Goal: Communication & Community: Answer question/provide support

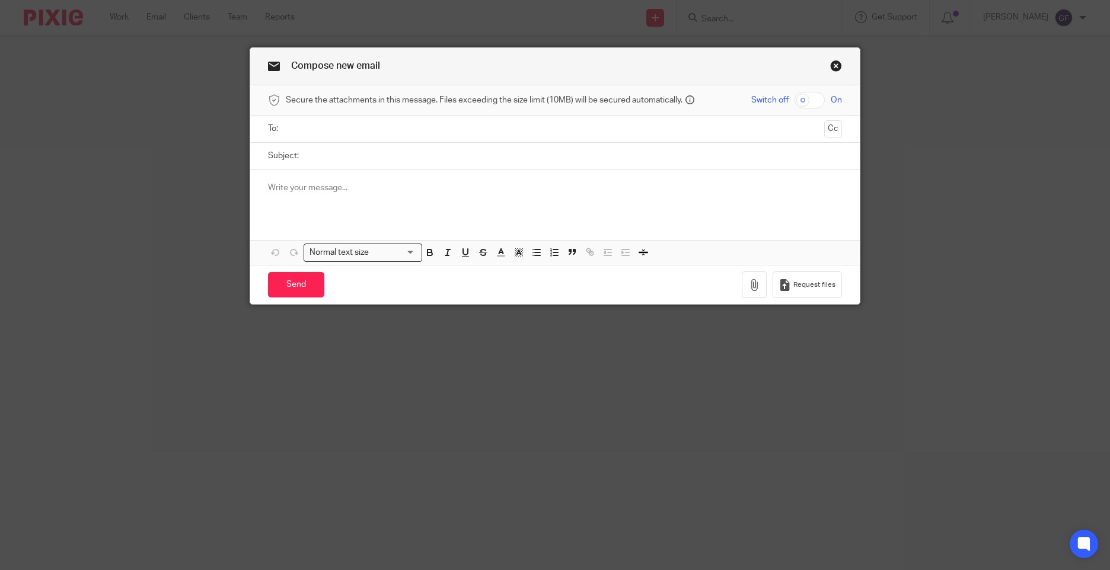
click at [830, 70] on link "Close this dialog window" at bounding box center [836, 68] width 12 height 16
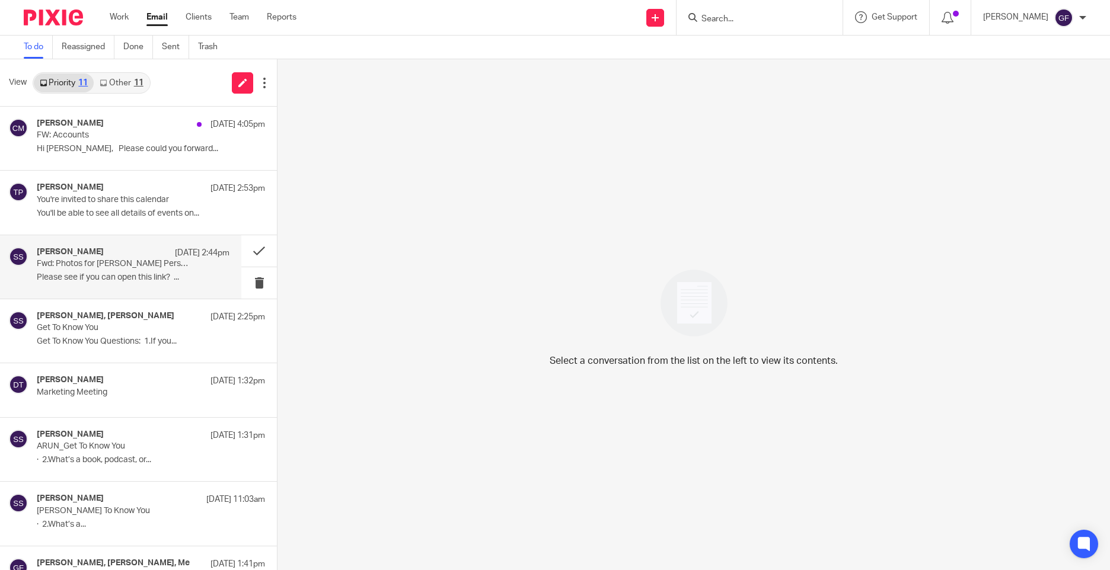
click at [97, 272] on div "[PERSON_NAME] [DATE] 2:44pm Fwd: Photos for [PERSON_NAME] Personal Branding Sho…" at bounding box center [133, 267] width 193 height 40
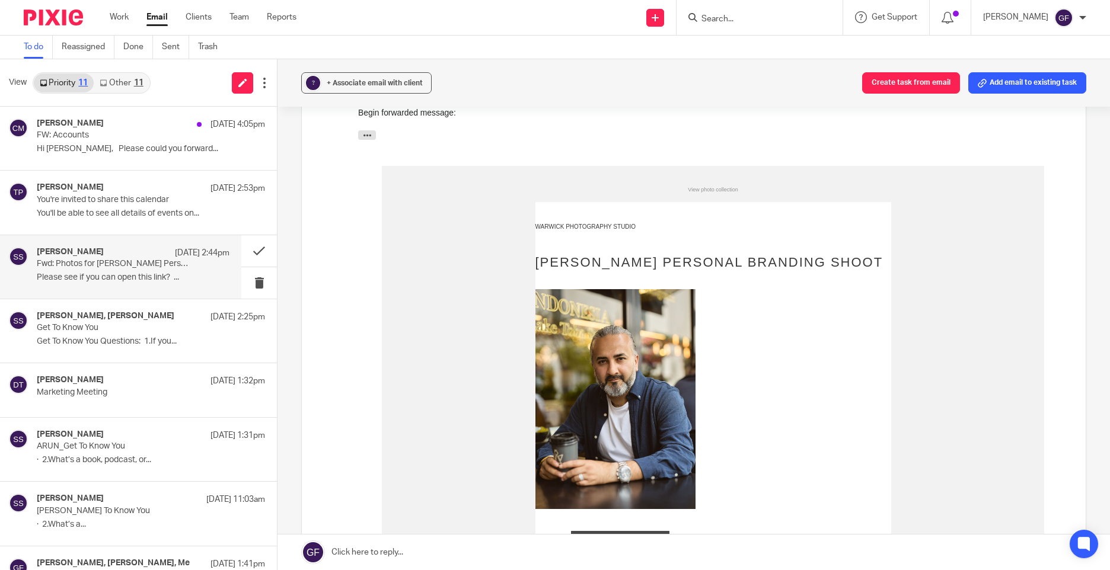
scroll to position [474, 0]
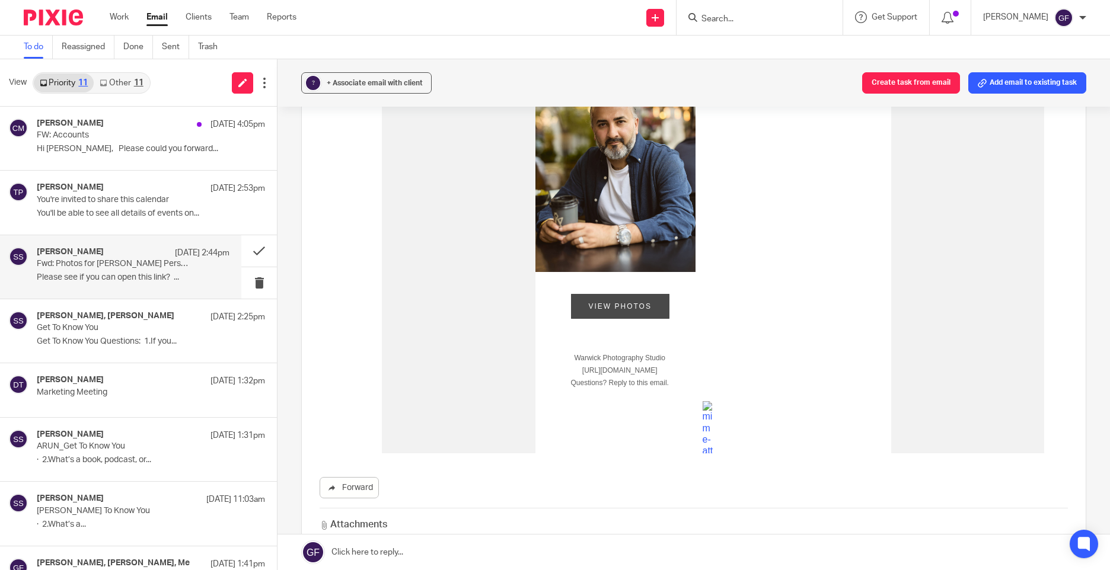
click at [628, 309] on link "View Photos" at bounding box center [620, 306] width 98 height 25
click at [132, 90] on link "Other 11" at bounding box center [121, 83] width 55 height 19
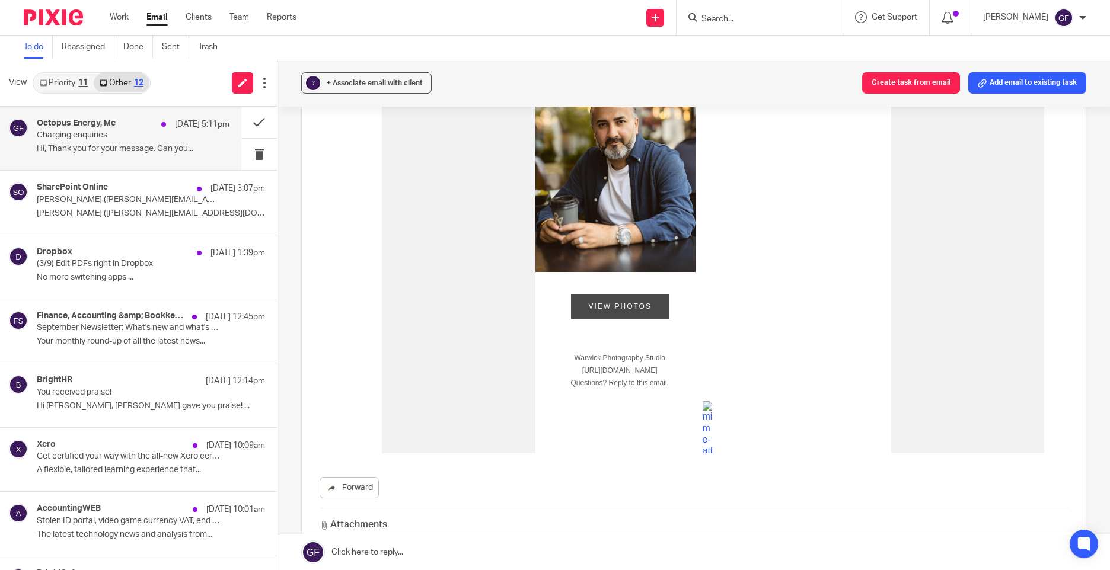
click at [75, 128] on h4 "Octopus Energy, Me" at bounding box center [76, 124] width 79 height 10
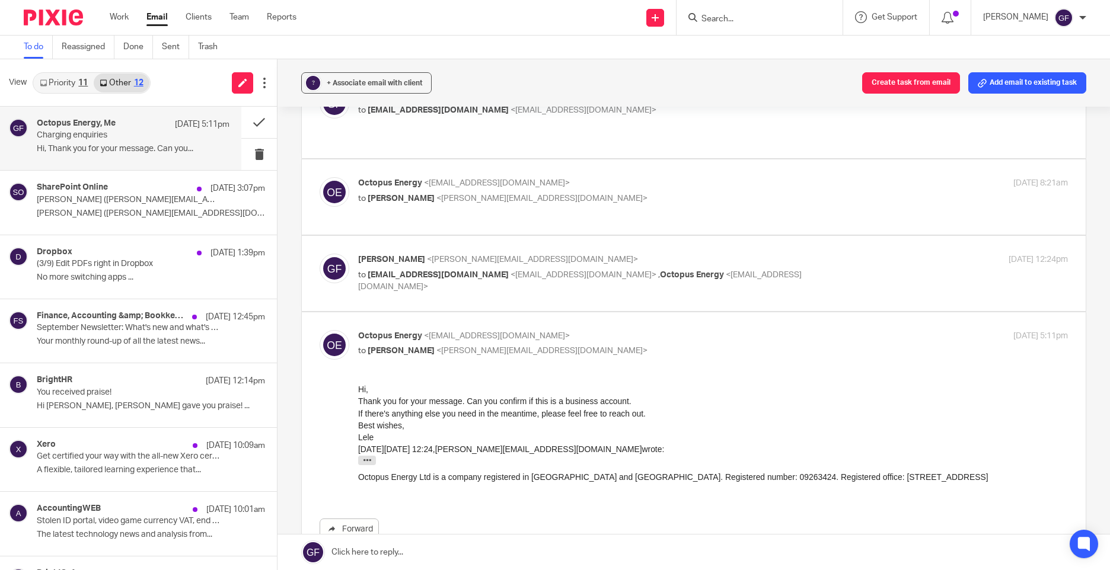
scroll to position [221, 0]
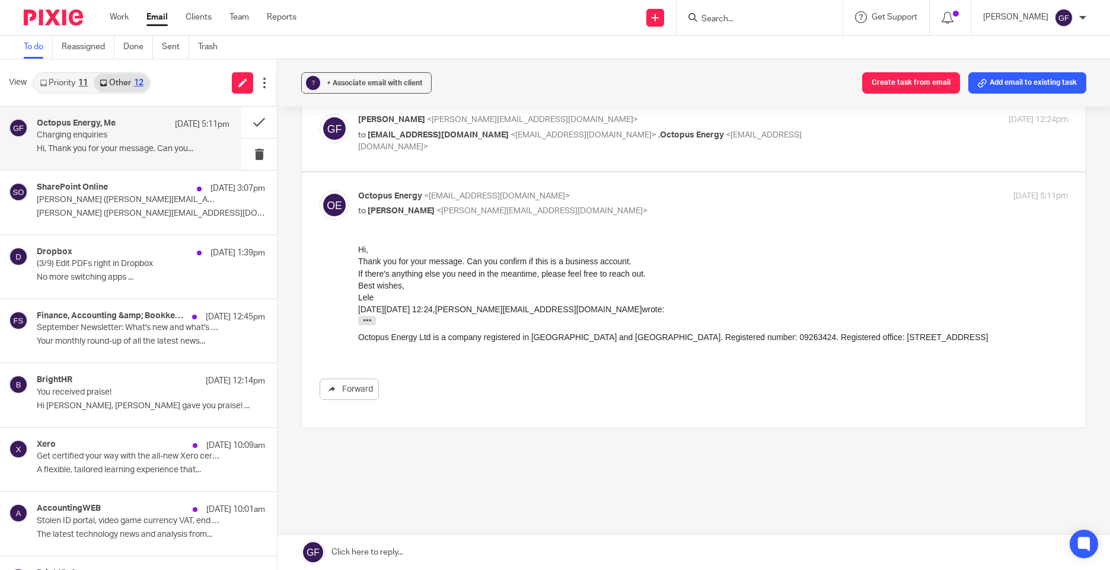
click at [677, 244] on iframe at bounding box center [713, 299] width 710 height 111
click at [411, 550] on link at bounding box center [693, 553] width 832 height 36
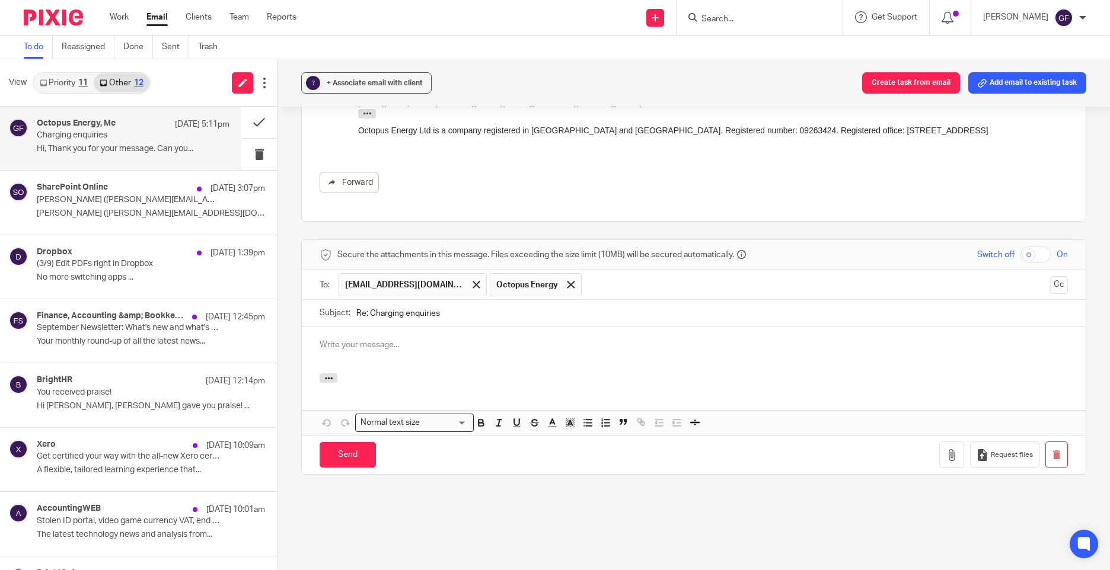
scroll to position [0, 0]
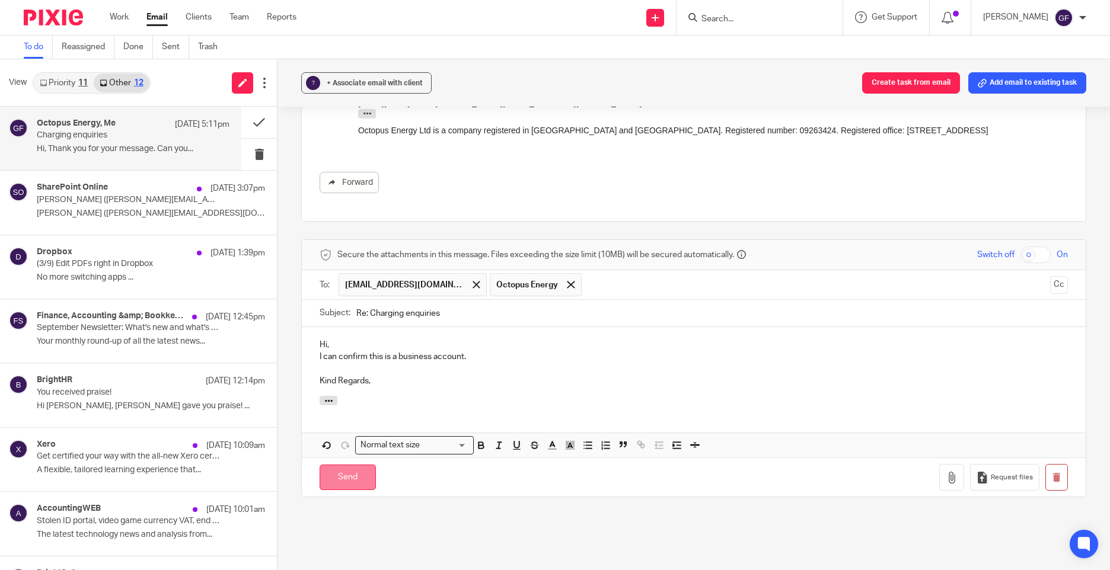
click at [354, 465] on input "Send" at bounding box center [348, 477] width 56 height 25
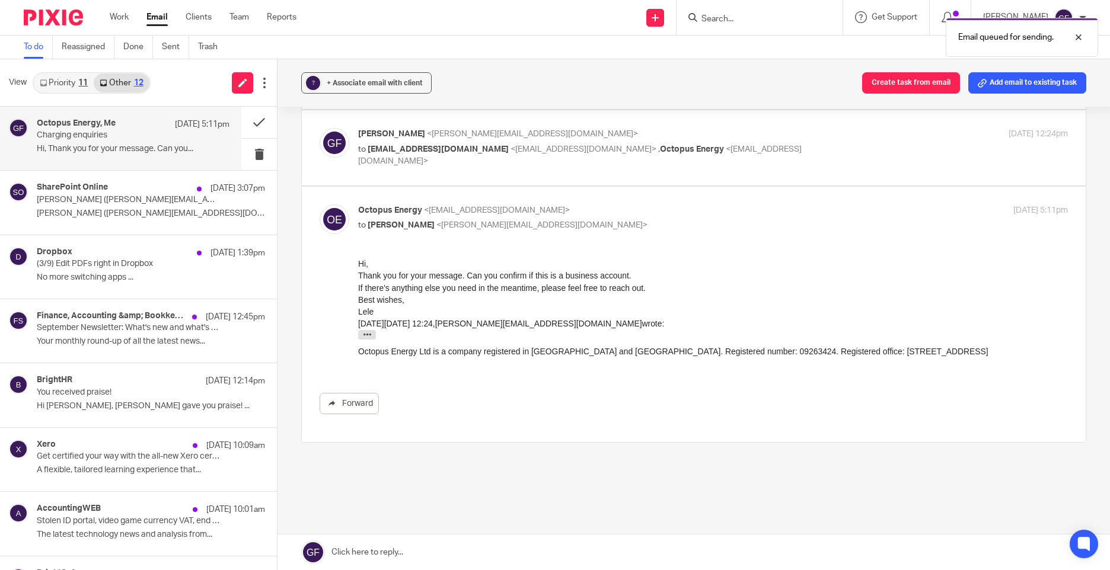
scroll to position [110, 0]
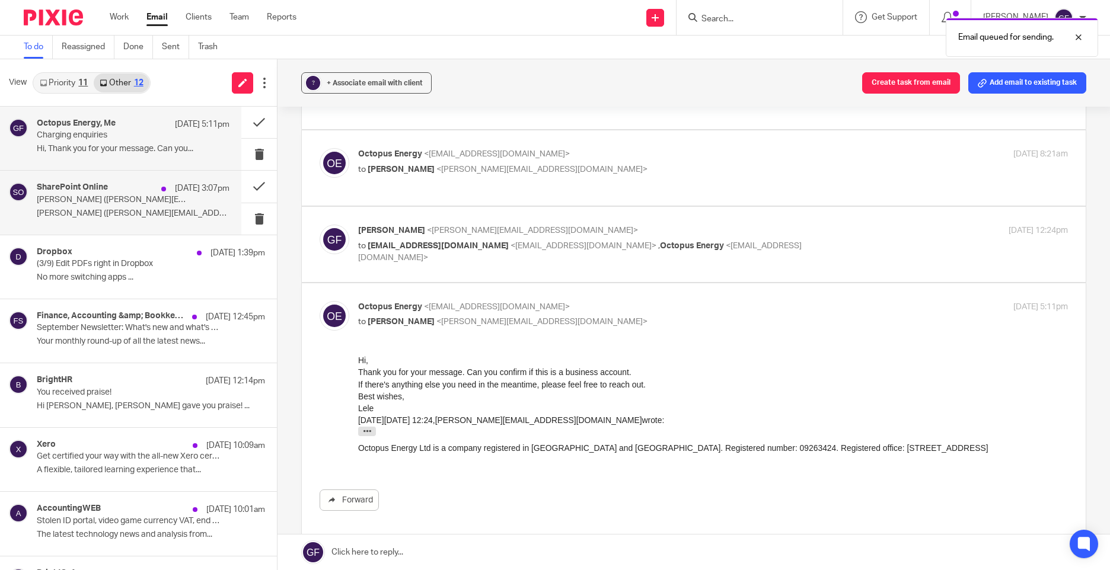
click at [125, 215] on p "[PERSON_NAME] ([PERSON_NAME][EMAIL_ADDRESS][DOMAIN_NAME]) has..." at bounding box center [133, 214] width 193 height 10
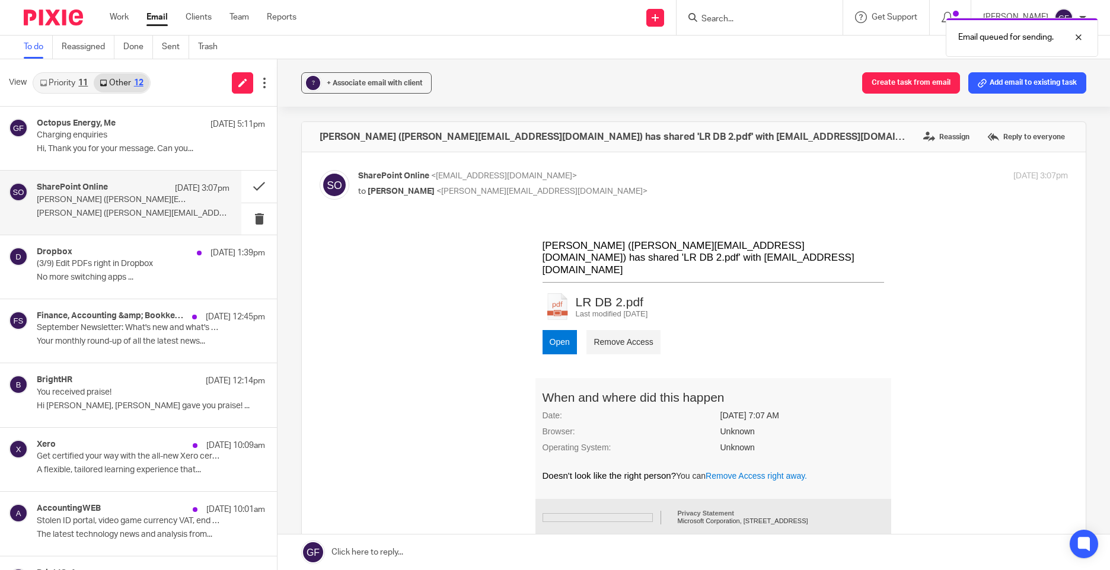
scroll to position [0, 0]
click at [242, 190] on button at bounding box center [259, 186] width 36 height 31
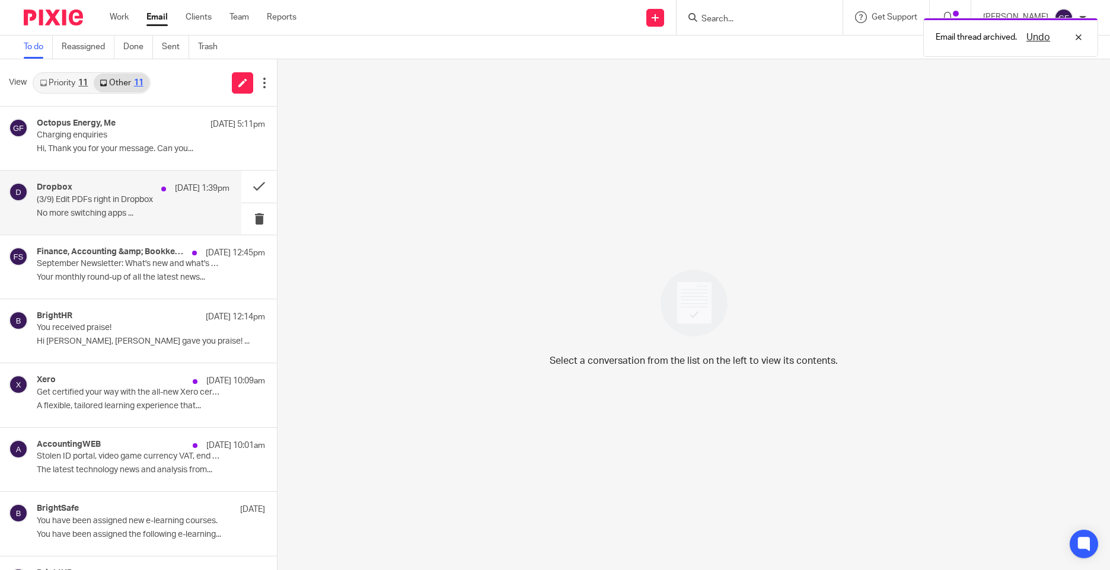
click at [103, 189] on div "Dropbox [DATE] 1:39pm" at bounding box center [133, 189] width 193 height 12
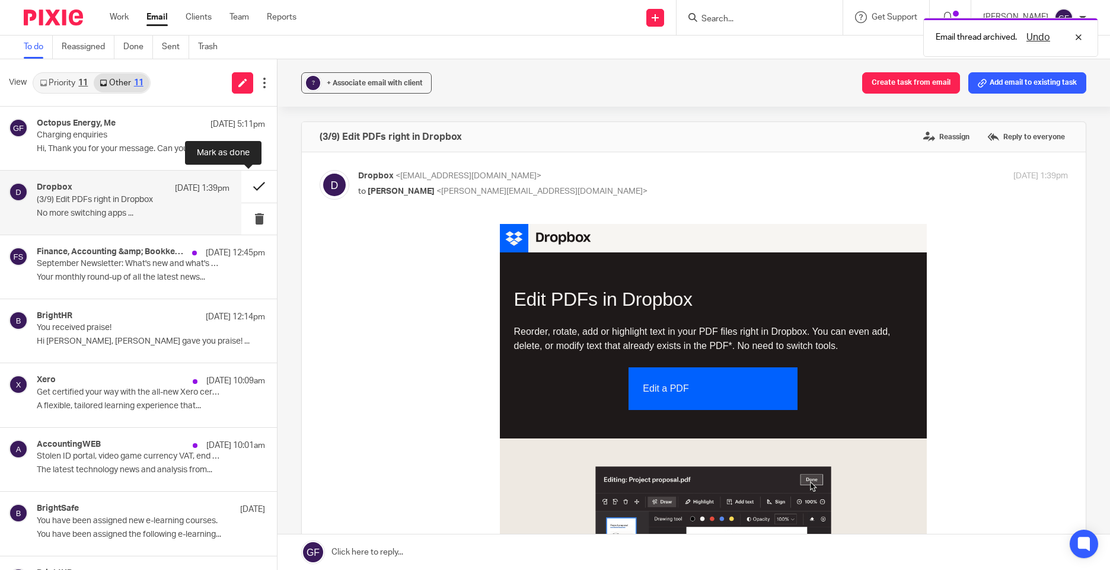
click at [241, 188] on button at bounding box center [259, 186] width 36 height 31
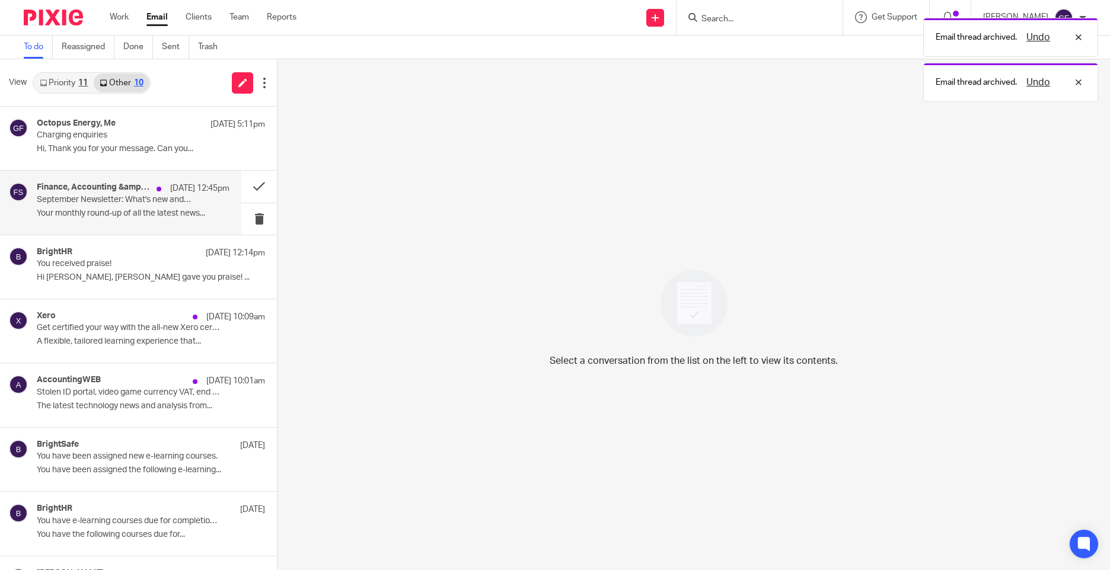
click at [143, 217] on p "Your monthly round-up of all the latest news..." at bounding box center [133, 214] width 193 height 10
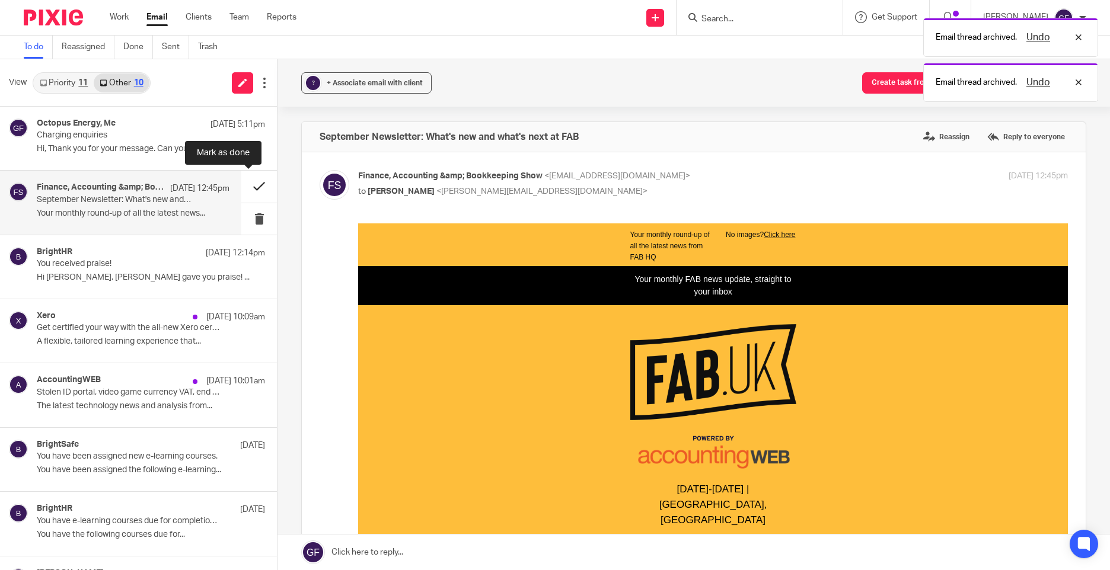
click at [242, 183] on button at bounding box center [259, 186] width 36 height 31
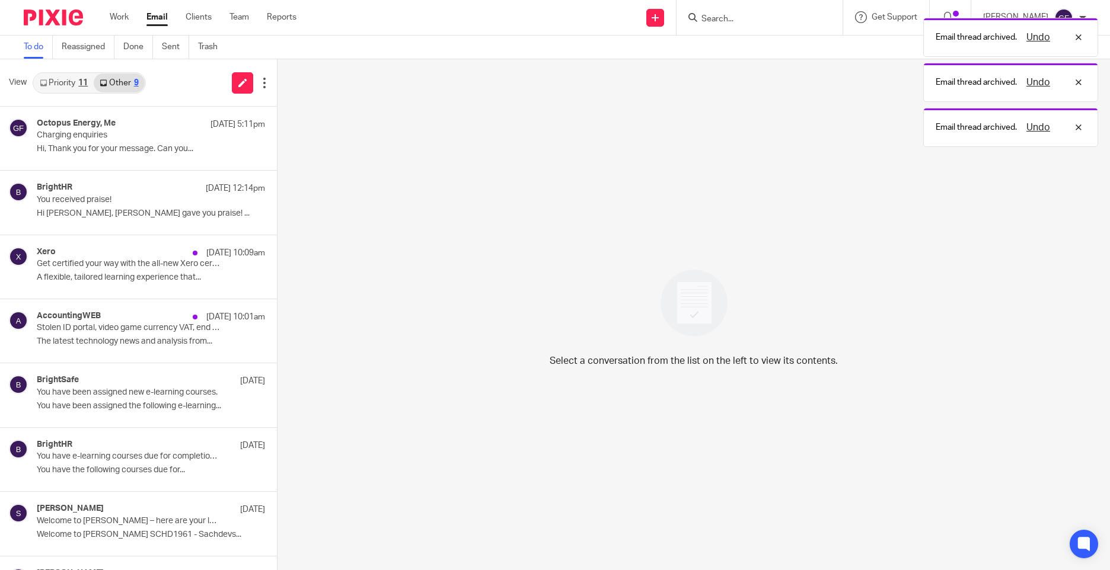
click at [90, 84] on link "Priority 11" at bounding box center [64, 83] width 60 height 19
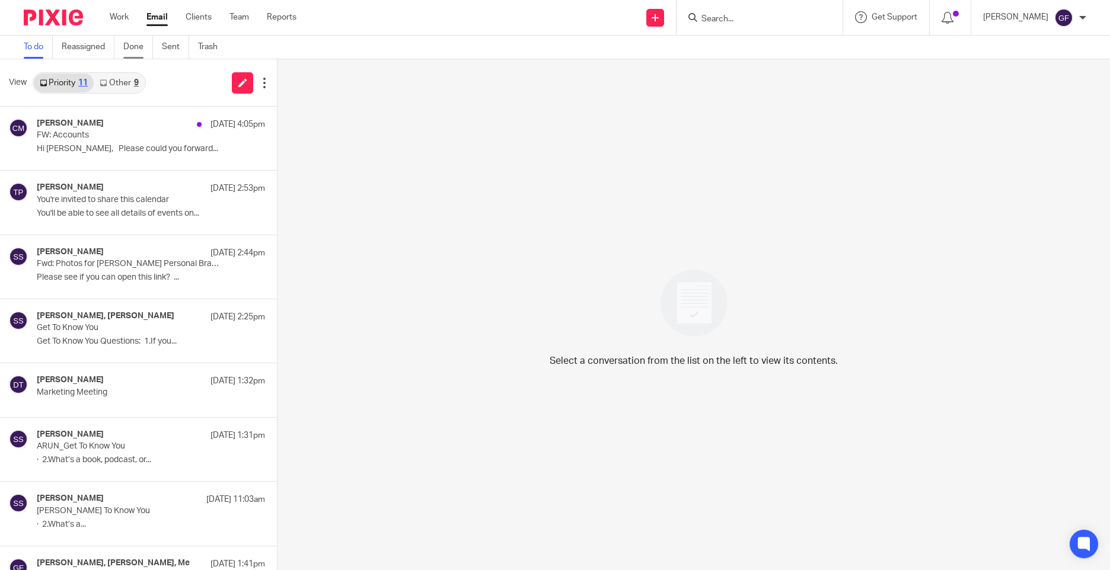
click at [142, 50] on link "Done" at bounding box center [138, 47] width 30 height 23
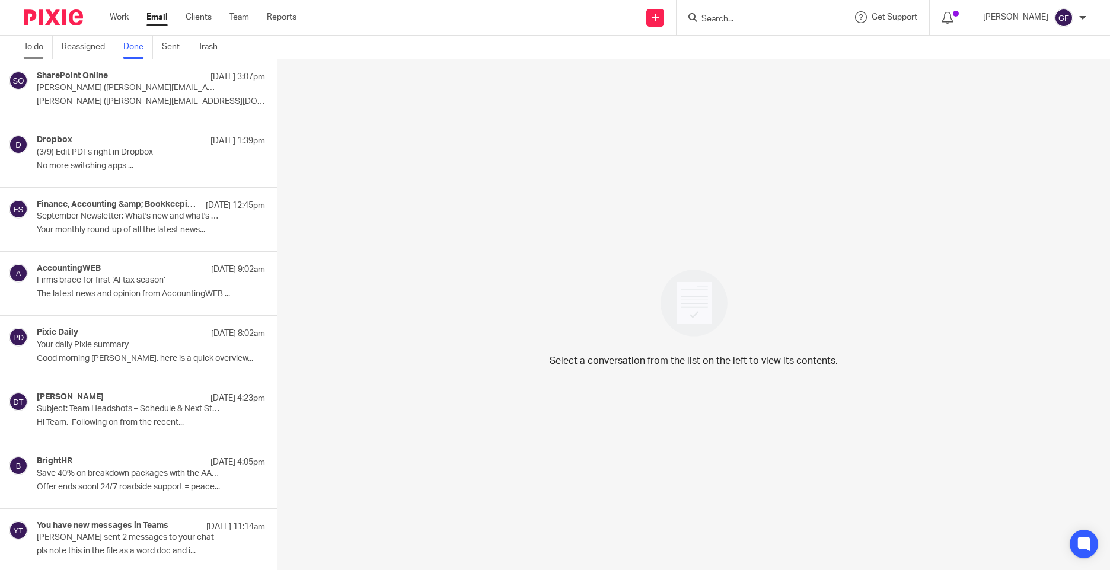
click at [50, 50] on link "To do" at bounding box center [38, 47] width 29 height 23
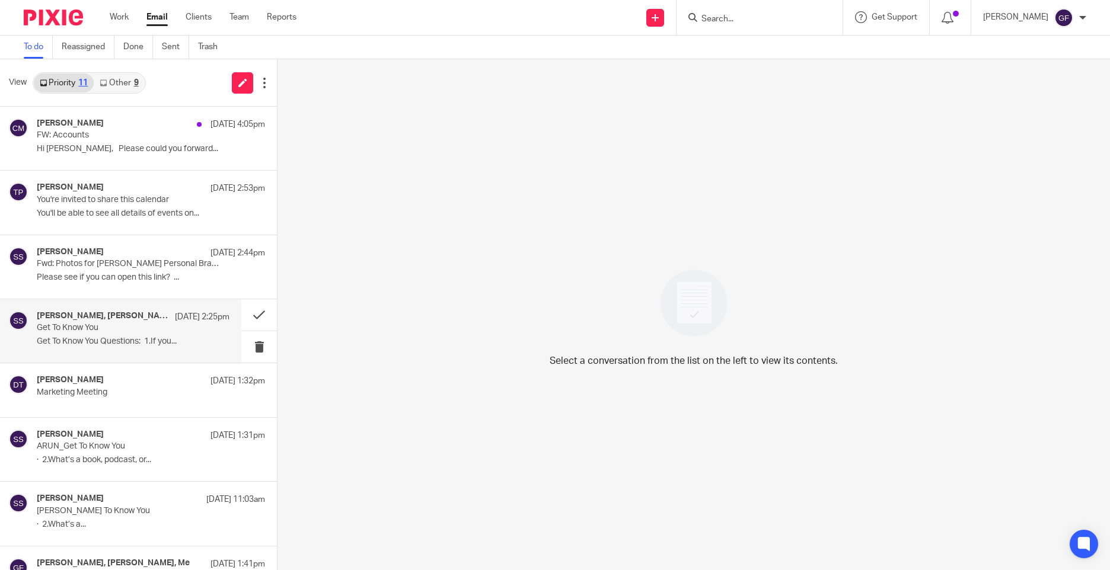
click at [159, 310] on div "Deanna Templeton, Sonia Sachdev 18 Sep 2:25pm Get To Know You Get To Know You Q…" at bounding box center [120, 330] width 241 height 63
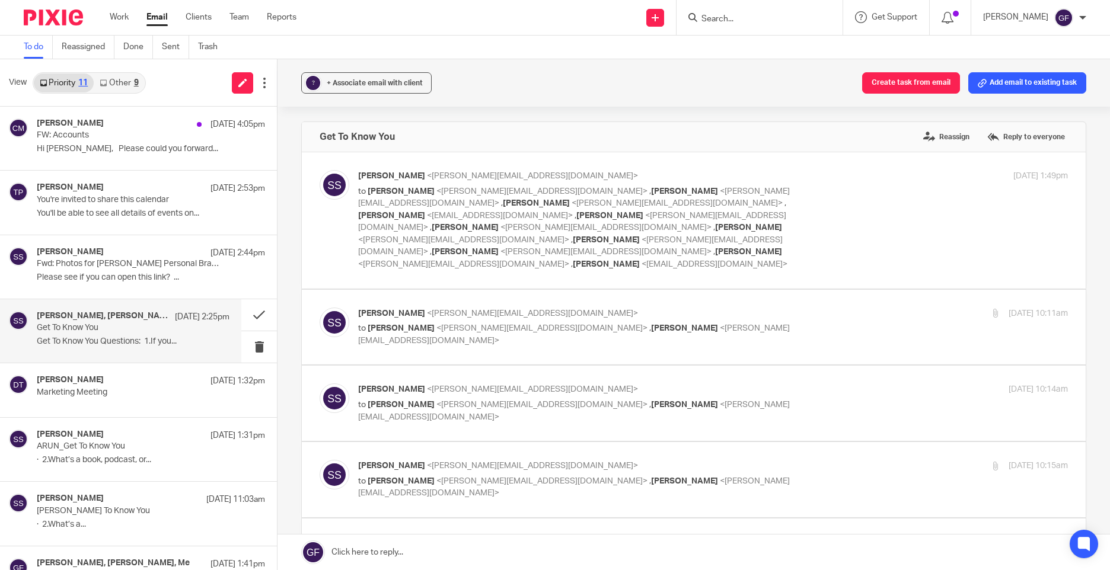
scroll to position [59, 0]
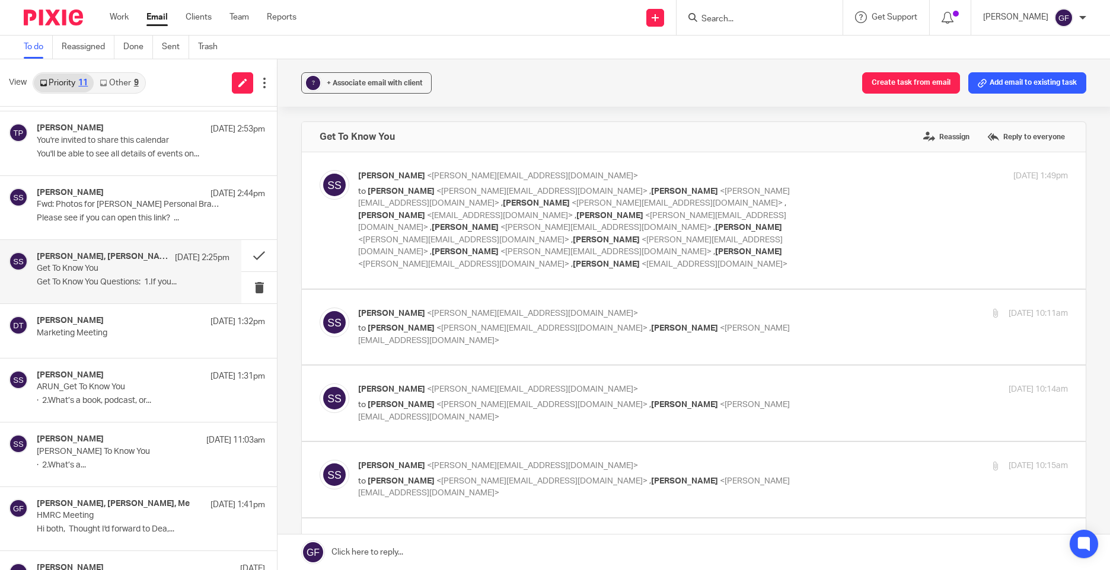
click at [810, 323] on p "to George Foster <george@as1group.co.uk> , Deanna Templeton <deanna@sachdevs-ca…" at bounding box center [594, 335] width 473 height 24
checkbox input "true"
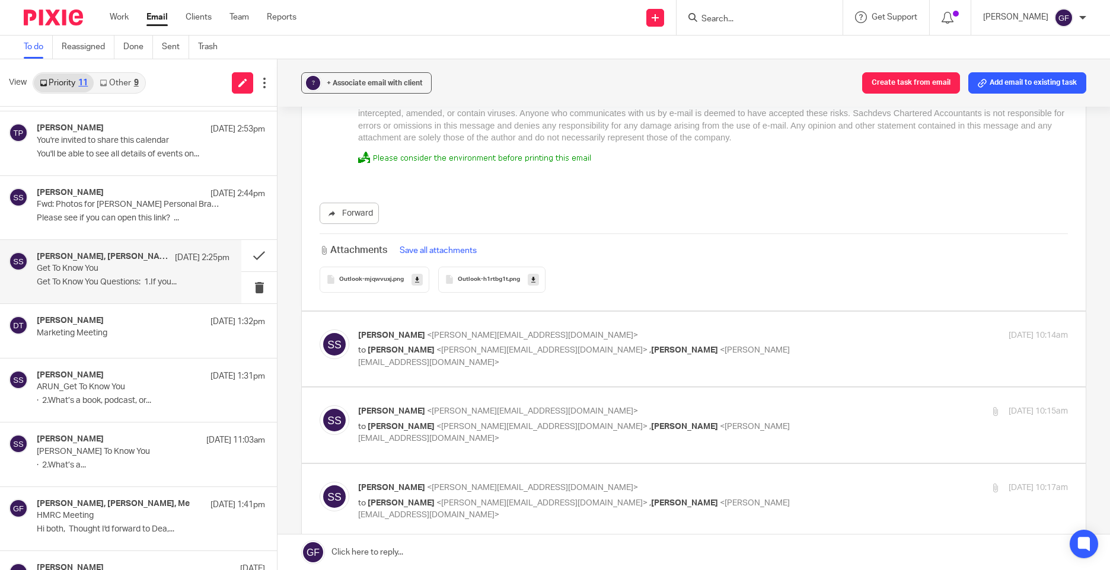
scroll to position [1956, 0]
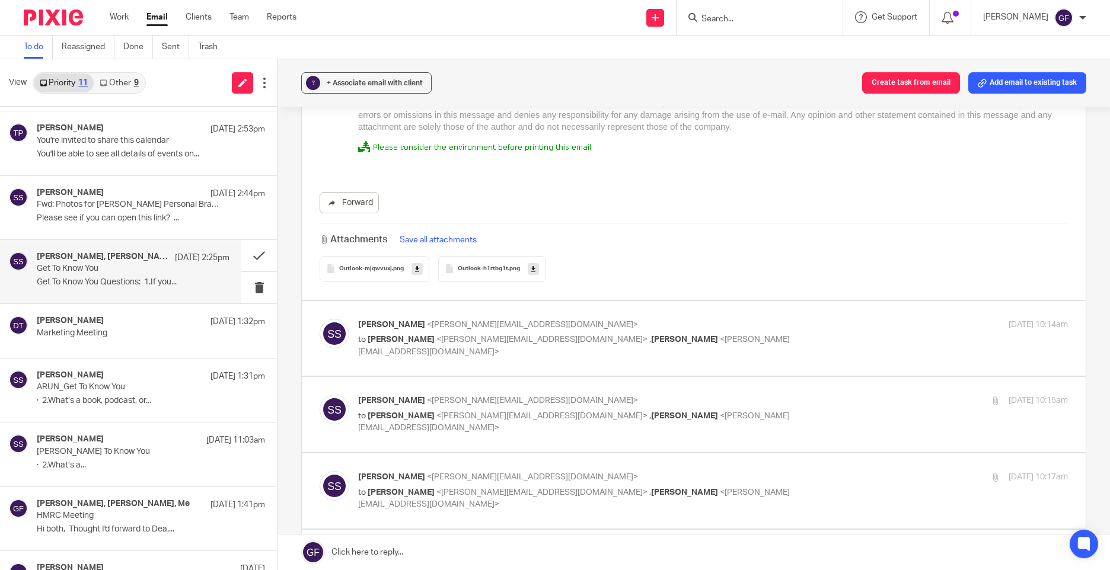
click at [737, 324] on div "Sonia Sachdev <sonia@sachdevs-ca.com> to George Foster <george@as1group.co.uk> …" at bounding box center [713, 339] width 710 height 40
checkbox input "true"
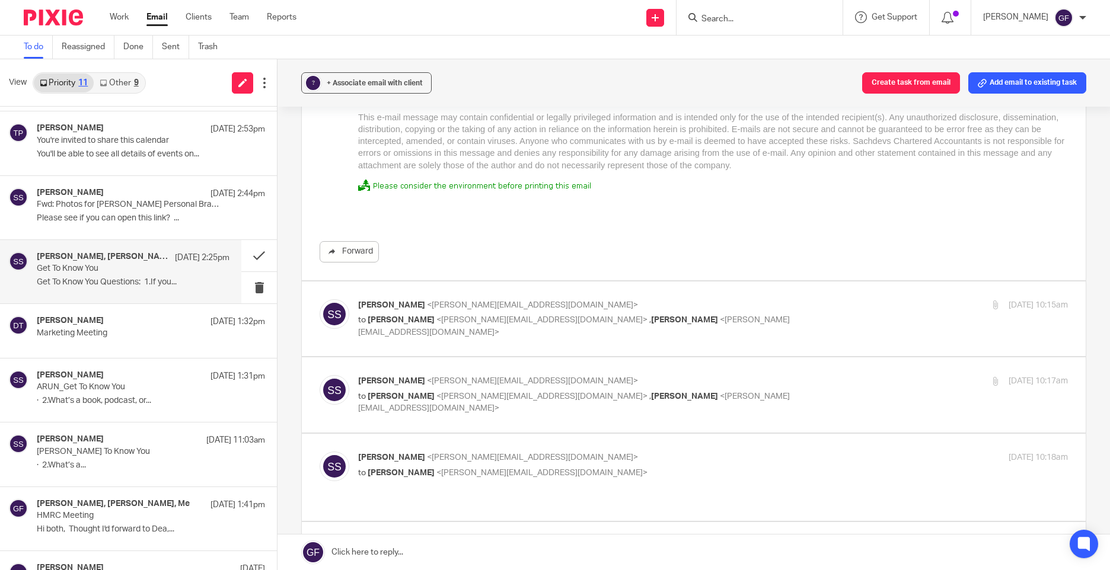
scroll to position [3261, 0]
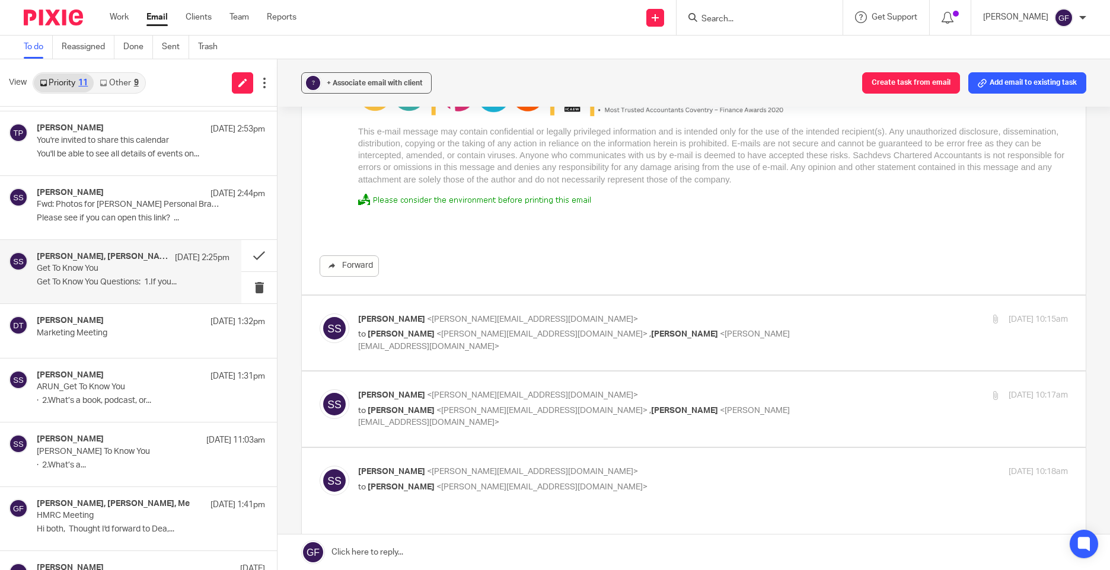
click at [796, 314] on p "Sonia Sachdev <sonia@sachdevs-ca.com>" at bounding box center [594, 320] width 473 height 12
checkbox input "true"
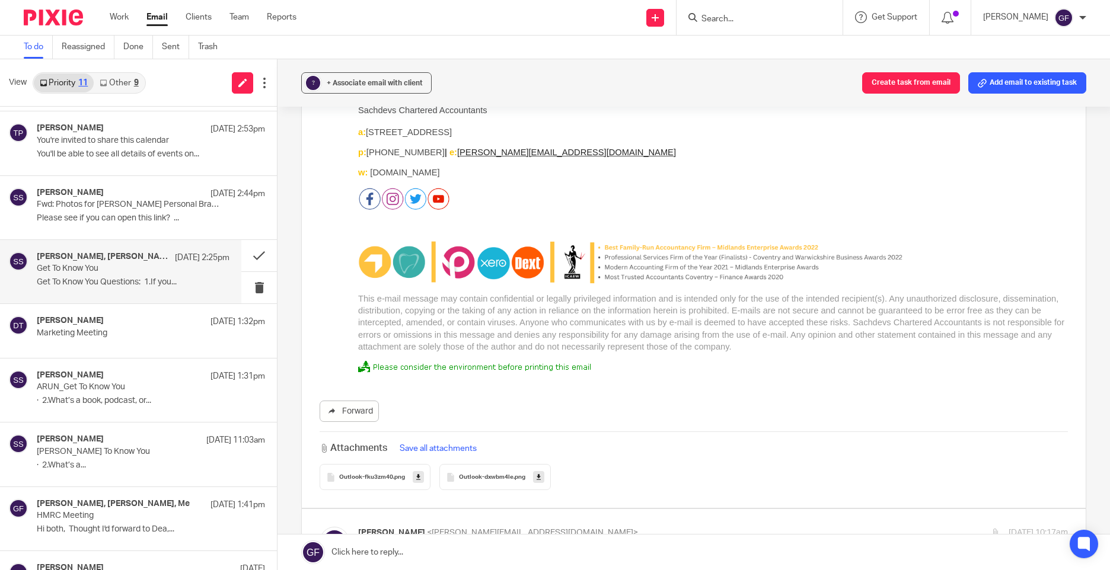
scroll to position [5039, 0]
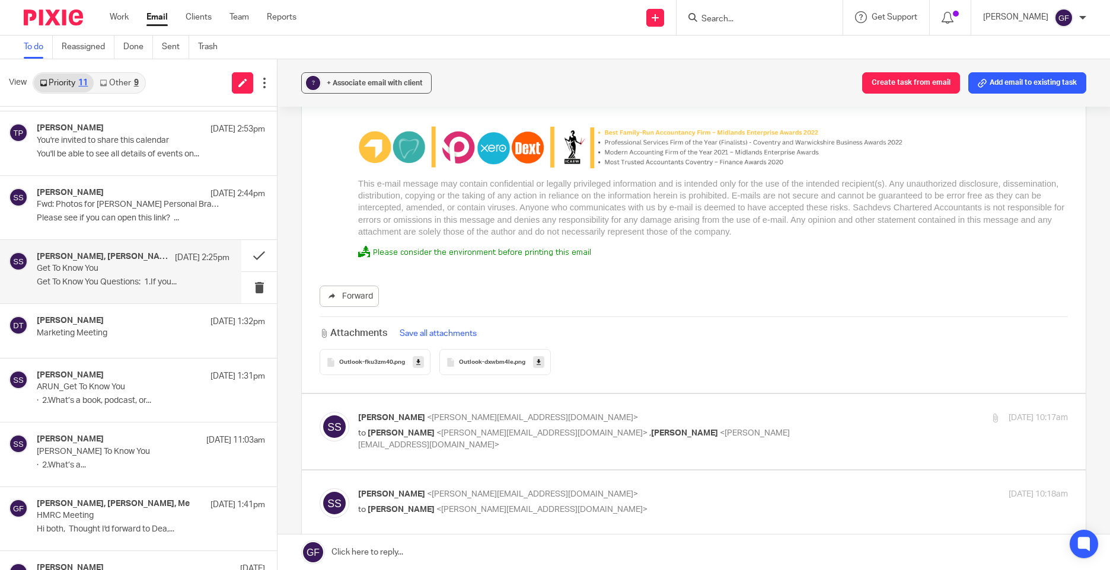
click at [775, 427] on p "to George Foster <george@as1group.co.uk> , Deanna Templeton <deanna@sachdevs-ca…" at bounding box center [594, 439] width 473 height 24
checkbox input "true"
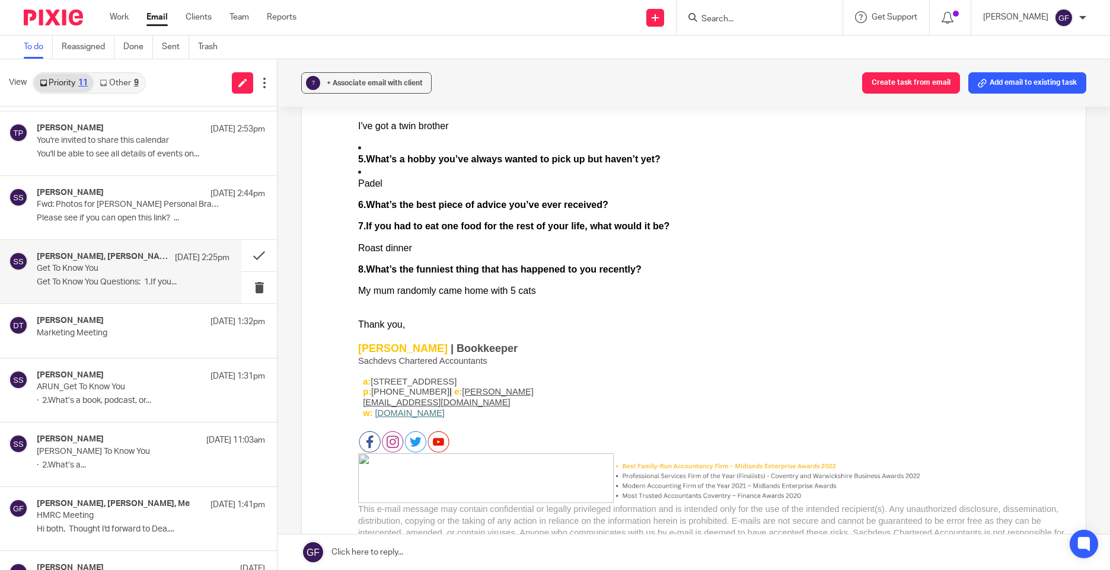
scroll to position [5929, 0]
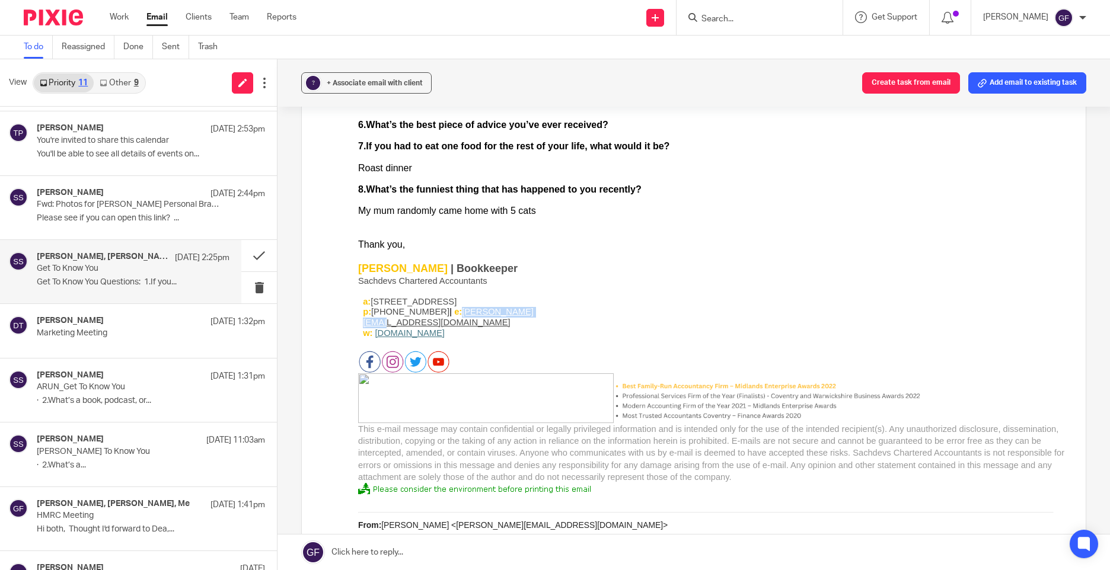
drag, startPoint x: 570, startPoint y: 314, endPoint x: 473, endPoint y: 317, distance: 96.7
click at [473, 317] on p "a: 4 Station Avenue, Tile Hill, Coventry, CV4 9HS p: +44 (0)24 76466 256 | e: s…" at bounding box center [467, 324] width 209 height 52
copy u "sam@as1group.co.uk"
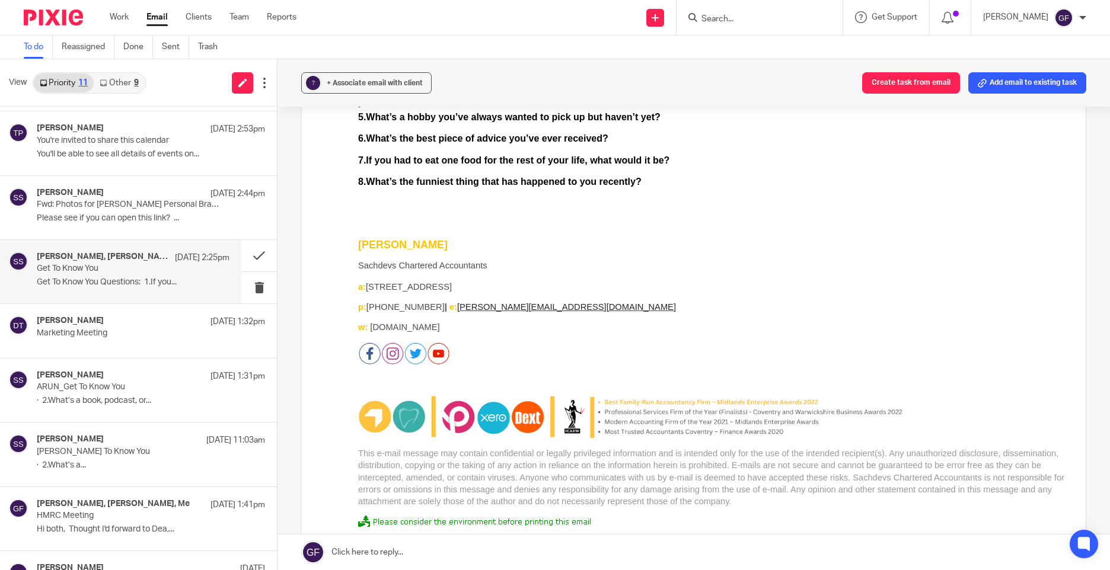
scroll to position [7115, 0]
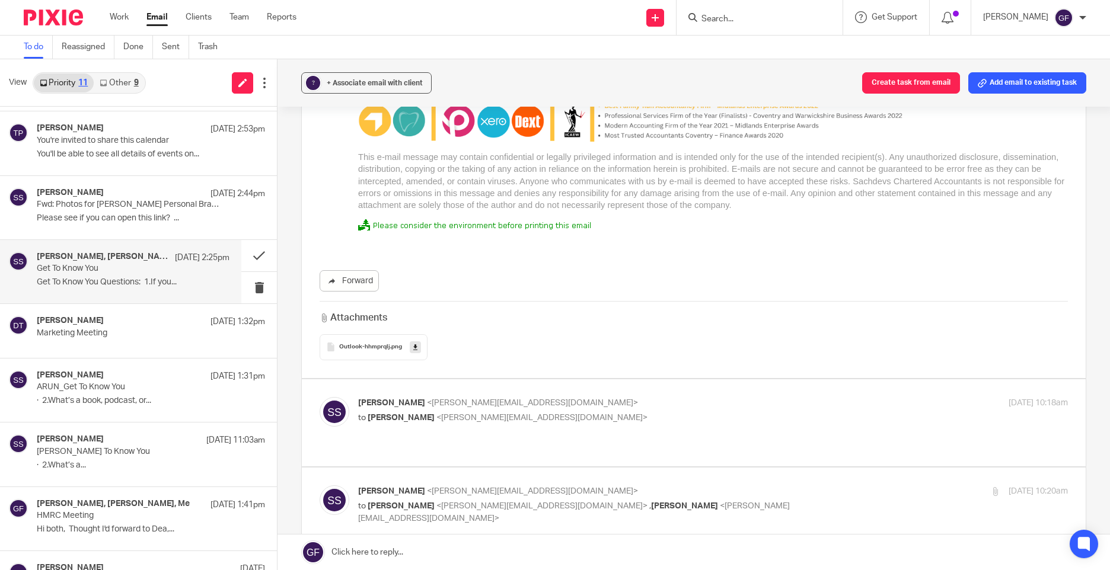
click at [460, 408] on div "Sonia Sachdev <sonia@sachdevs-ca.com> to George Foster <george@as1group.co.uk> …" at bounding box center [694, 423] width 748 height 52
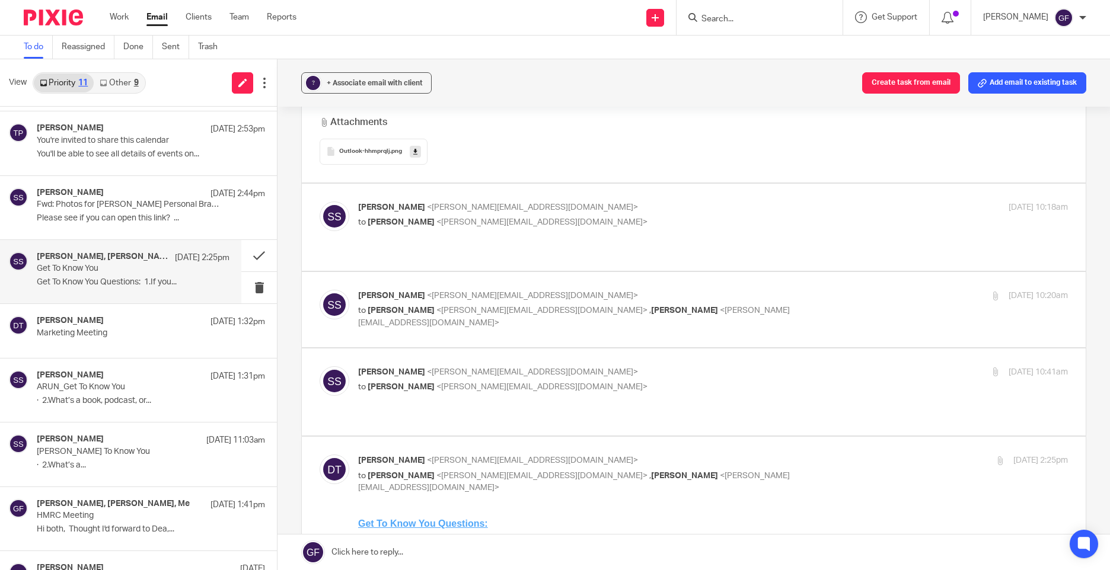
scroll to position [7174, 0]
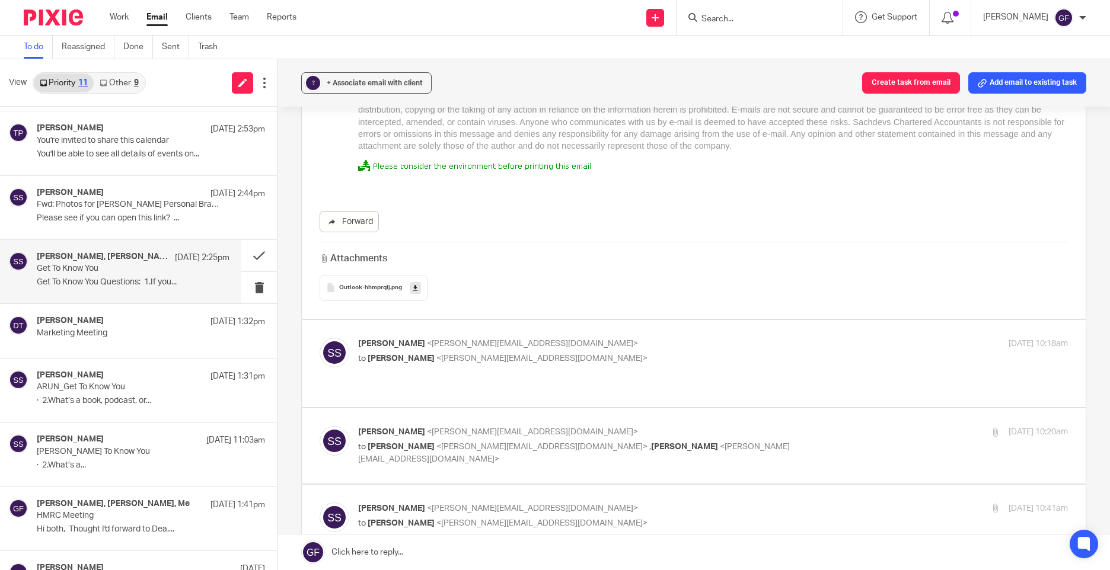
click at [602, 353] on p "to George Foster <george@as1group.co.uk>" at bounding box center [594, 359] width 473 height 12
checkbox input "true"
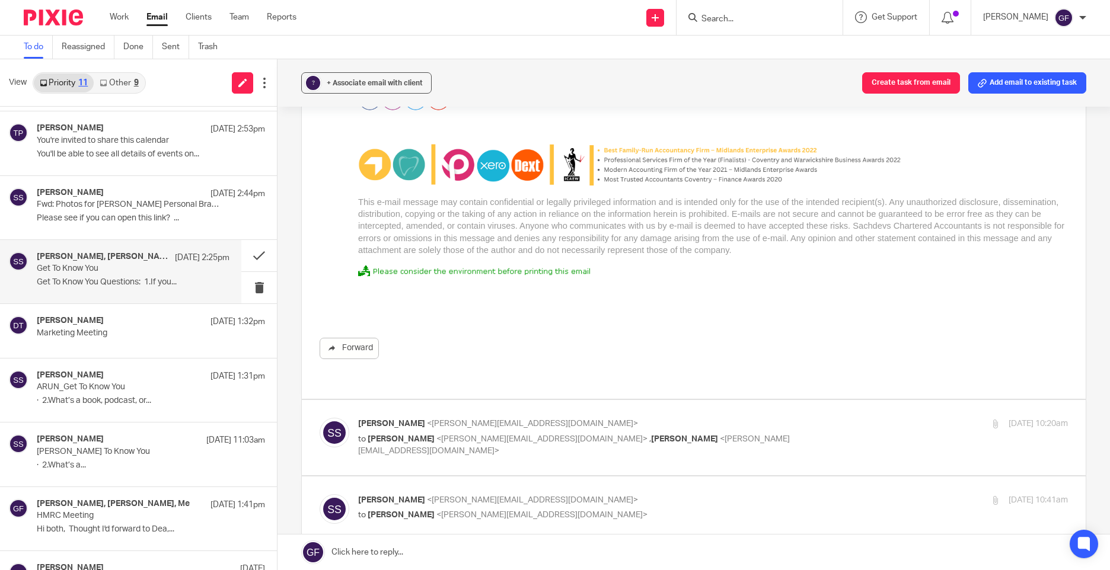
scroll to position [8537, 0]
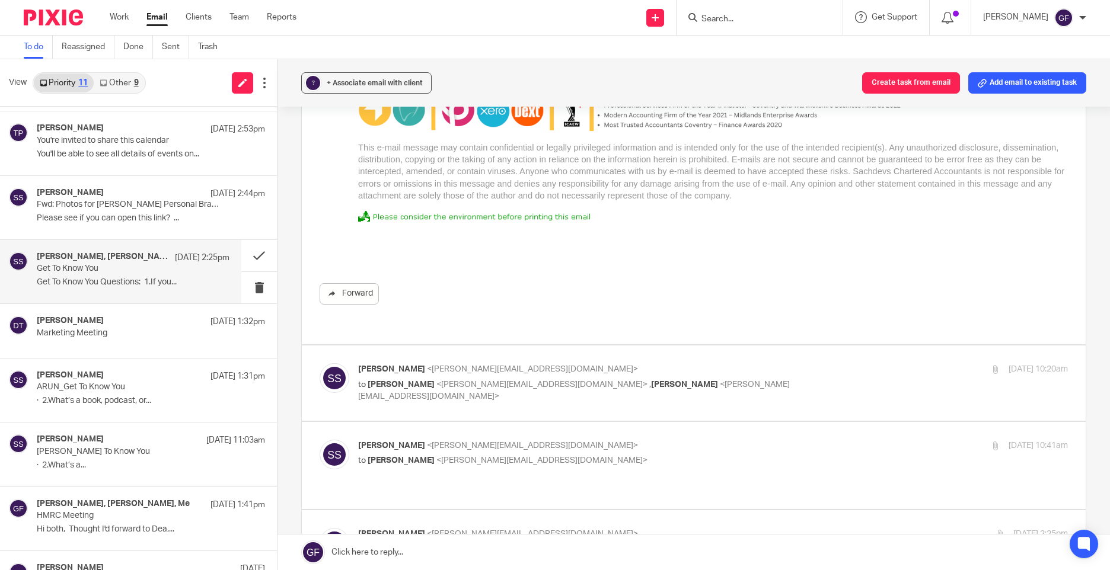
click at [632, 381] on span "<deanna@sachdevs-ca.com>" at bounding box center [574, 391] width 432 height 21
checkbox input "true"
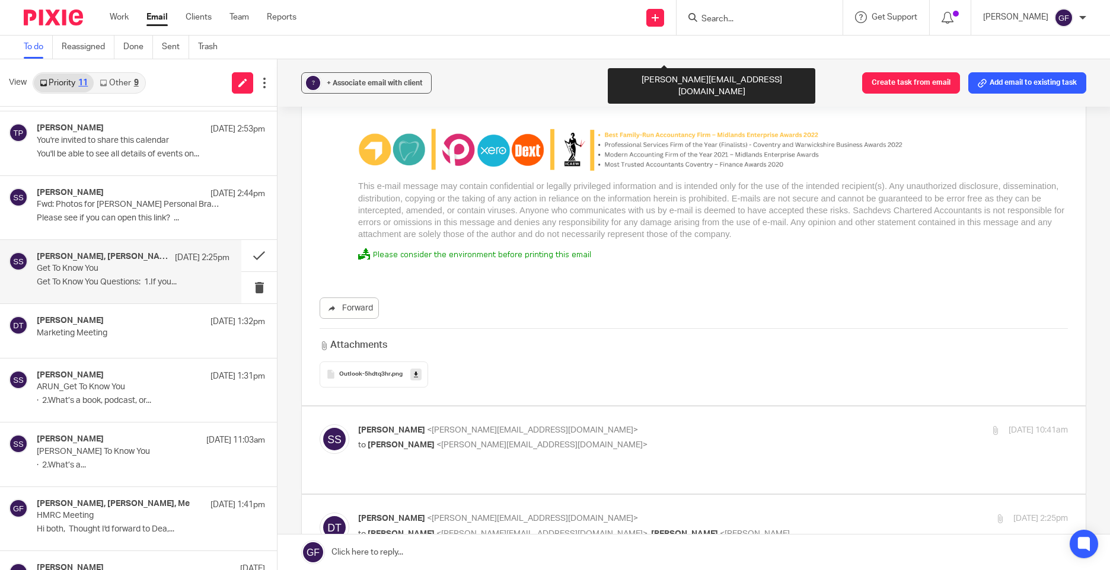
scroll to position [10790, 0]
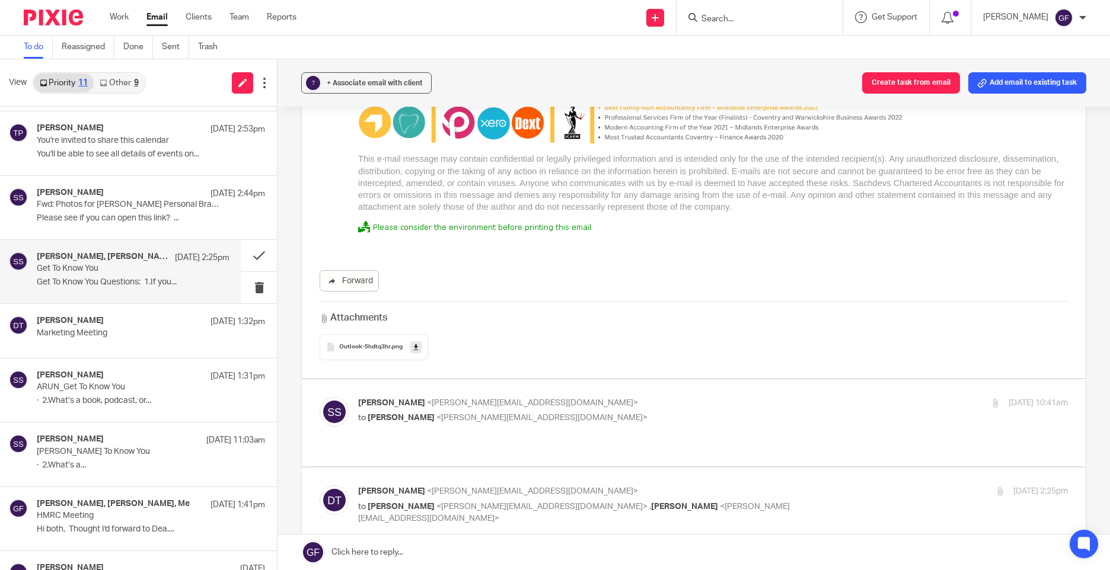
click at [641, 412] on p "to George Foster <george@as1group.co.uk>" at bounding box center [594, 418] width 473 height 12
checkbox input "true"
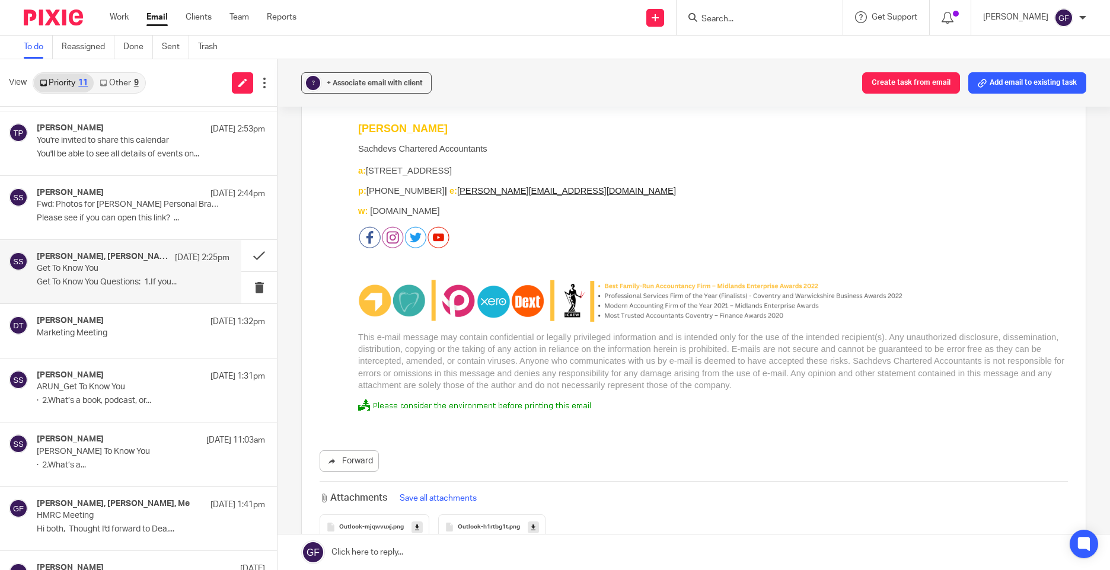
scroll to position [1719, 0]
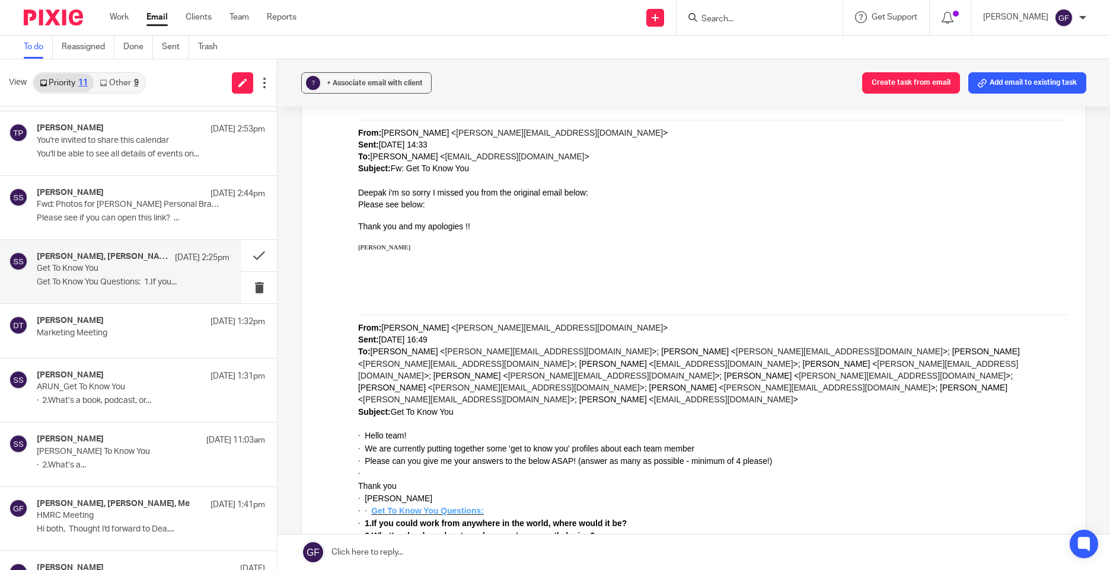
scroll to position [0, 0]
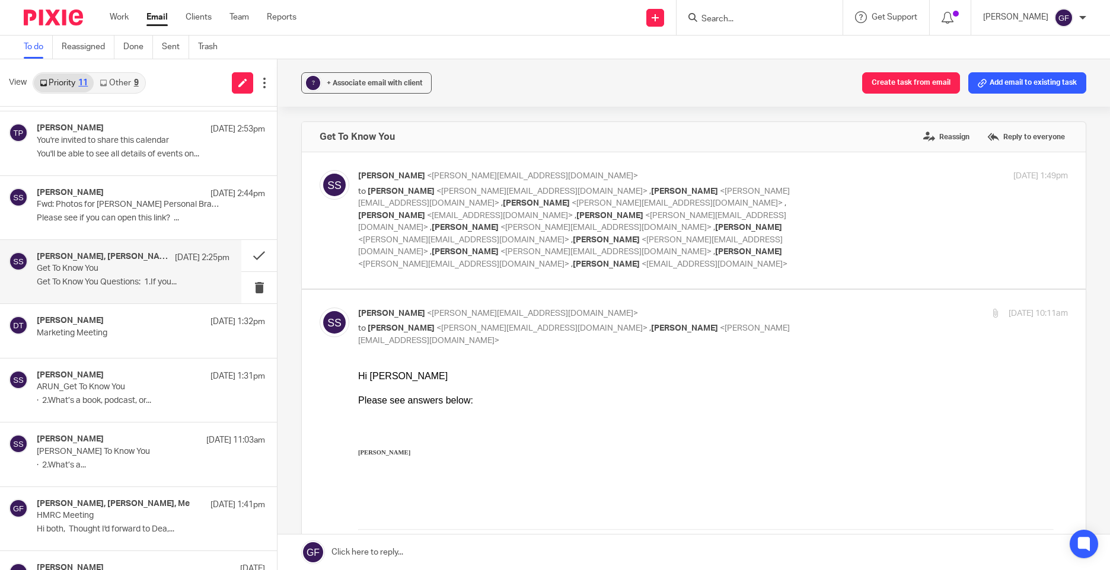
click at [851, 184] on div "Sonia Sachdev <sonia@sachdevs-ca.com> to Deanna Templeton <deanna@sachdevs-ca.c…" at bounding box center [713, 220] width 710 height 101
checkbox input "true"
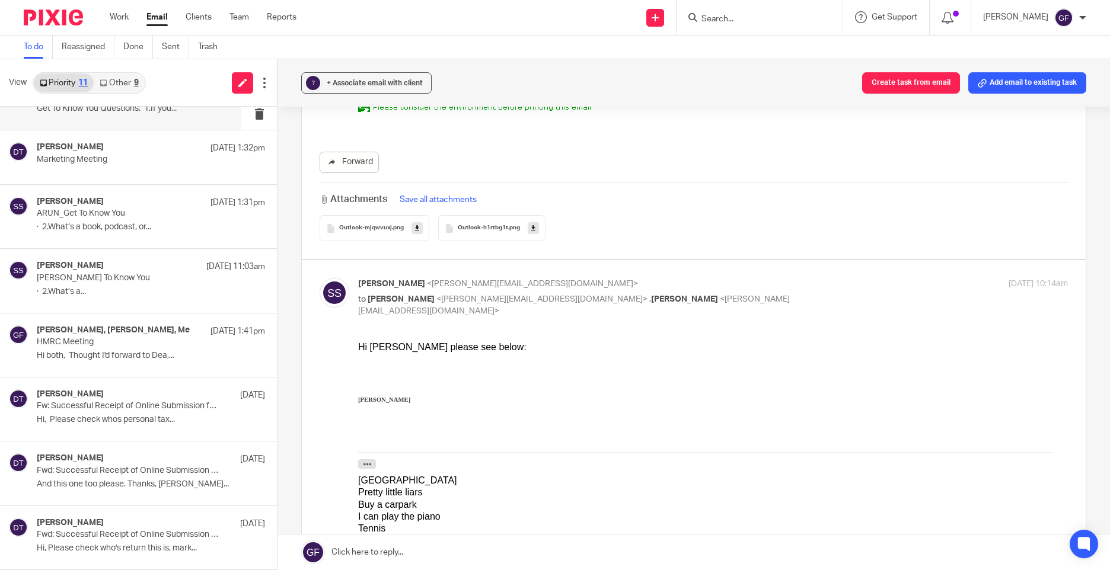
scroll to position [3083, 0]
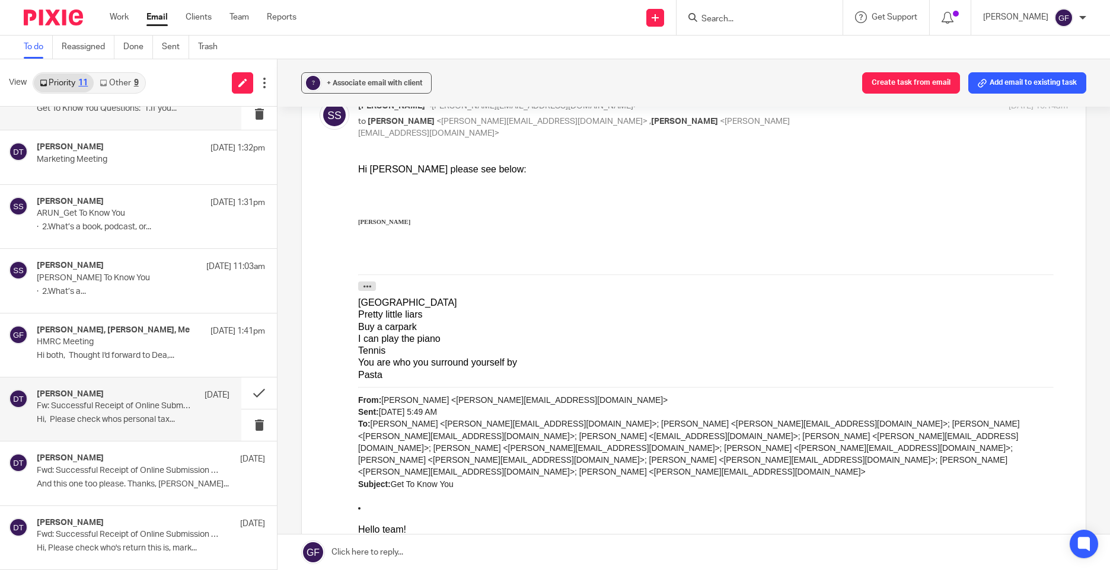
click at [14, 407] on img at bounding box center [18, 399] width 19 height 19
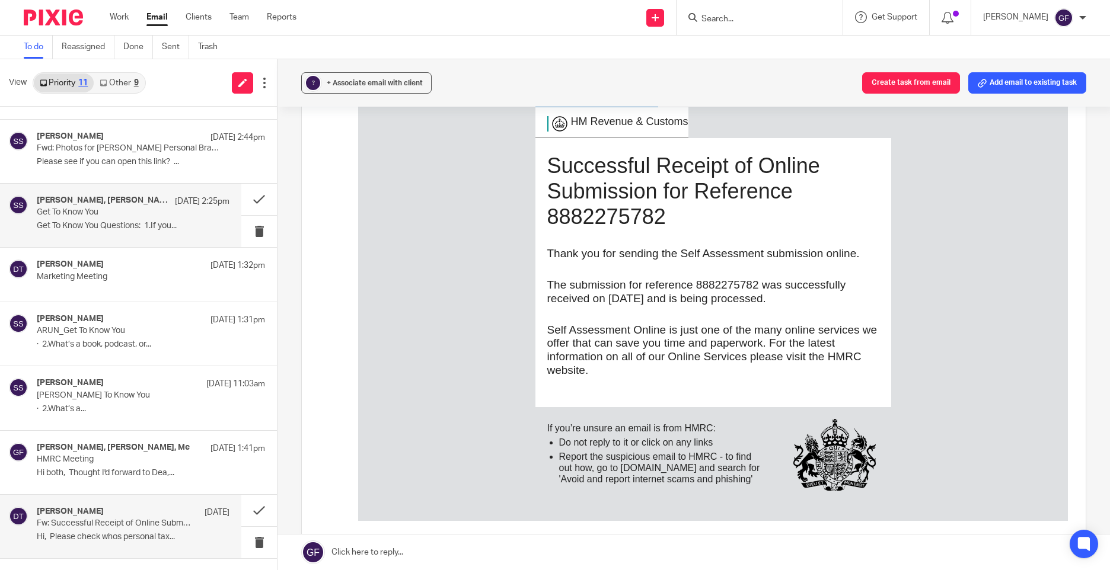
scroll to position [114, 0]
click at [73, 228] on p "Get To Know You Questions: 1.If you..." at bounding box center [133, 227] width 193 height 10
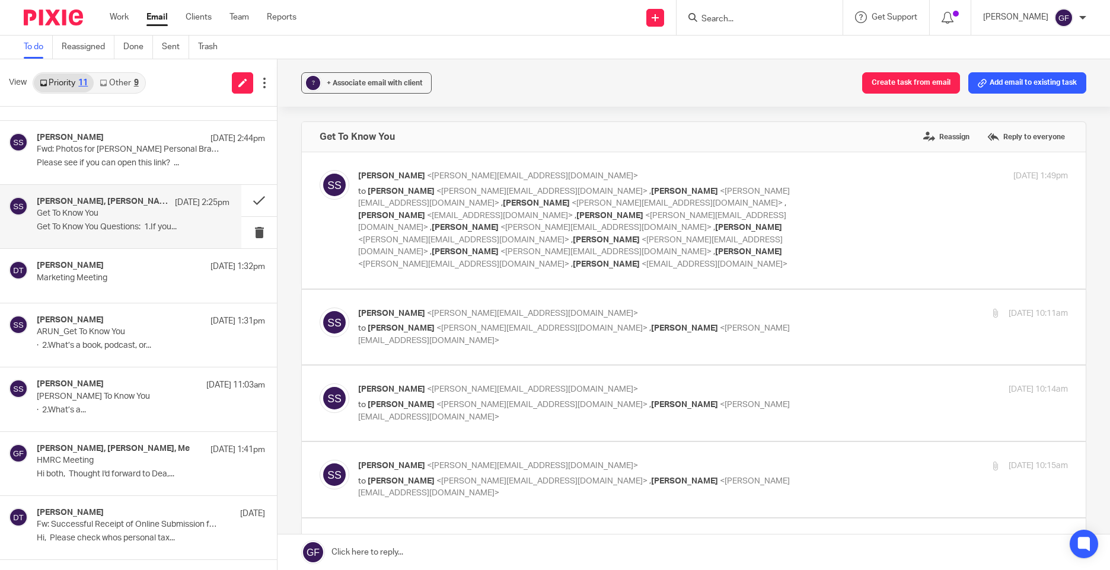
scroll to position [0, 0]
click at [848, 308] on div "18 Sep 2025 10:11am" at bounding box center [949, 314] width 237 height 12
checkbox input "true"
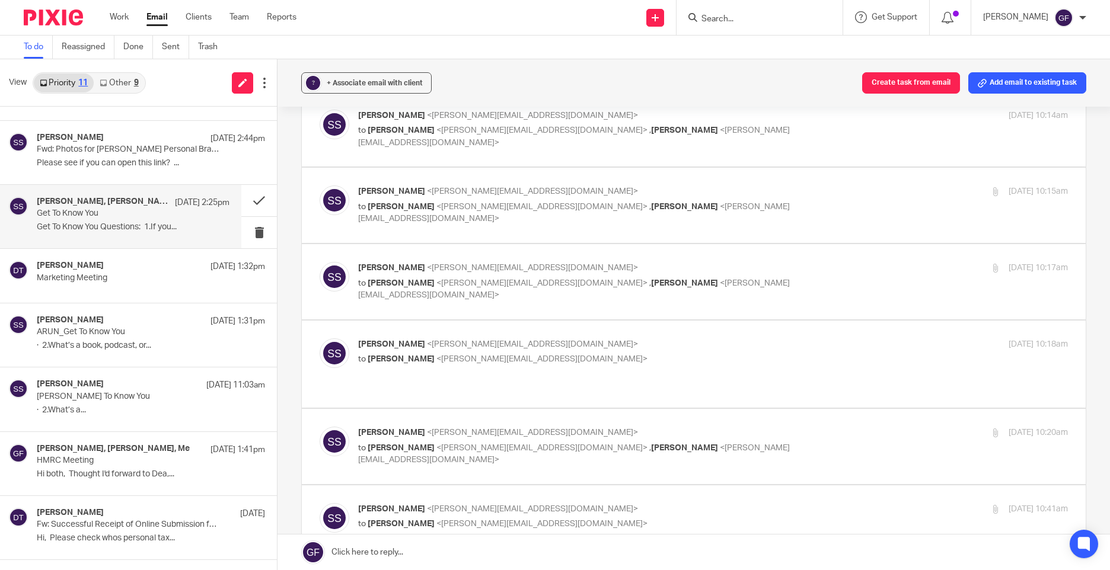
scroll to position [2016, 0]
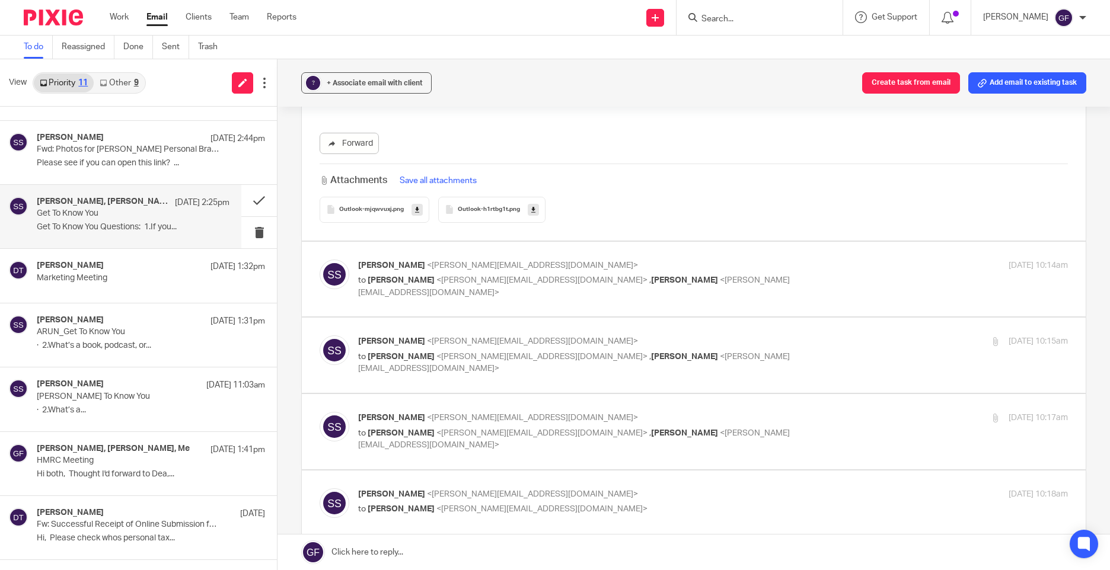
click at [793, 275] on p "to George Foster <george@as1group.co.uk> , Deanna Templeton <deanna@sachdevs-ca…" at bounding box center [594, 287] width 473 height 24
checkbox input "true"
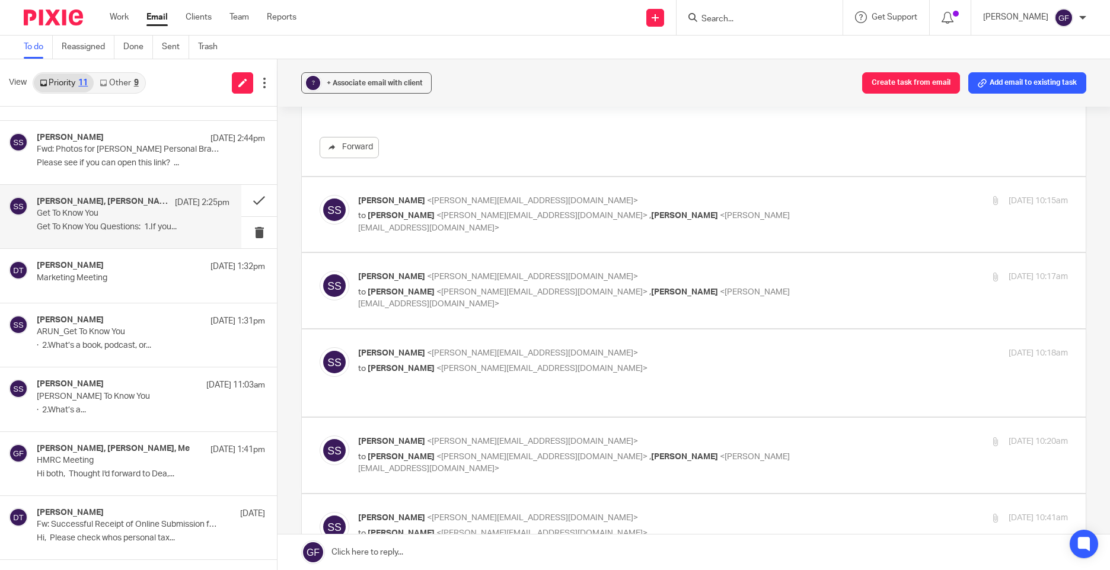
scroll to position [3439, 0]
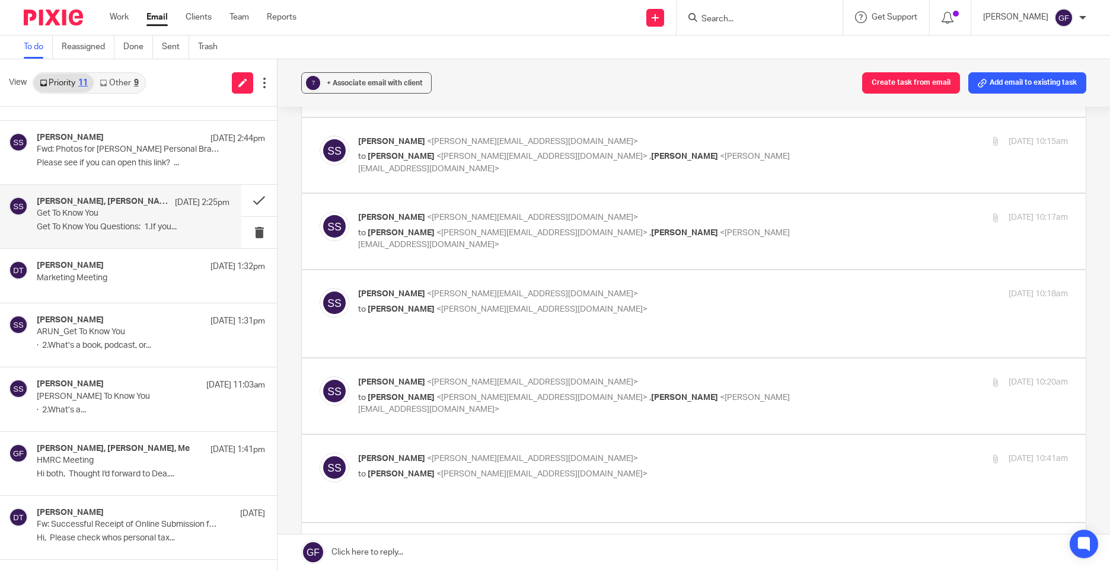
click at [768, 149] on div "Sonia Sachdev <sonia@sachdevs-ca.com> to George Foster <george@as1group.co.uk> …" at bounding box center [694, 156] width 748 height 40
click at [757, 151] on p "to George Foster <george@as1group.co.uk> , Deanna Templeton <deanna@sachdevs-ca…" at bounding box center [594, 163] width 473 height 24
checkbox input "true"
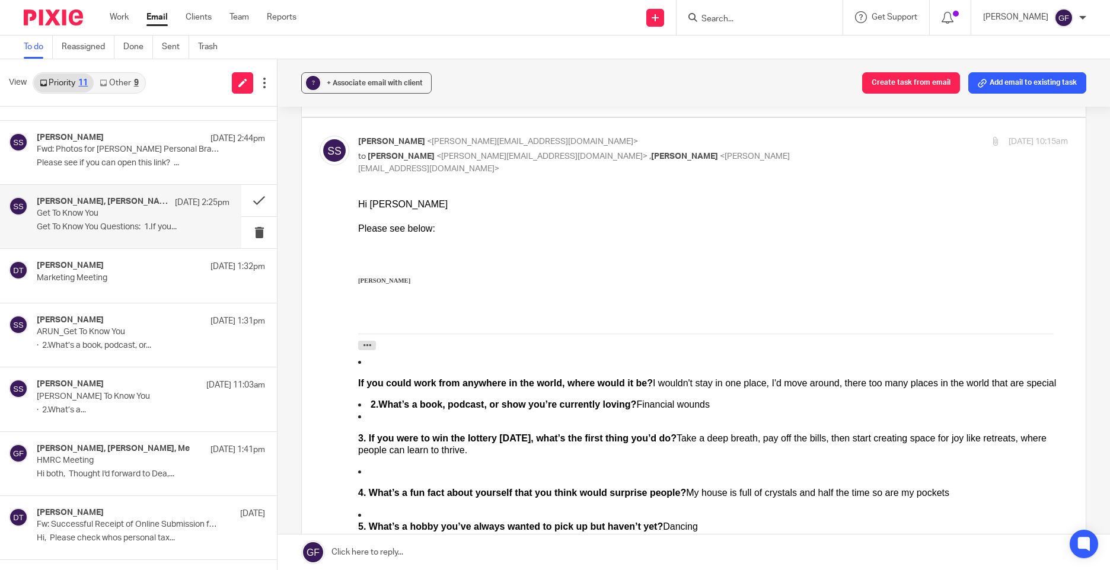
scroll to position [0, 0]
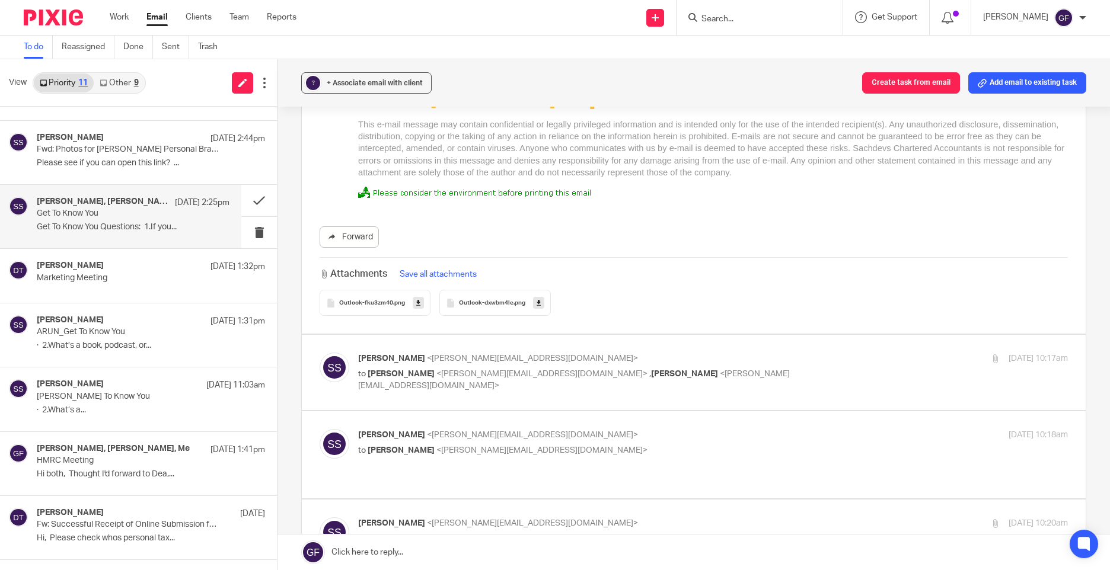
click at [780, 353] on div "Sonia Sachdev <sonia@sachdevs-ca.com> to George Foster <george@as1group.co.uk> …" at bounding box center [594, 373] width 473 height 40
checkbox input "true"
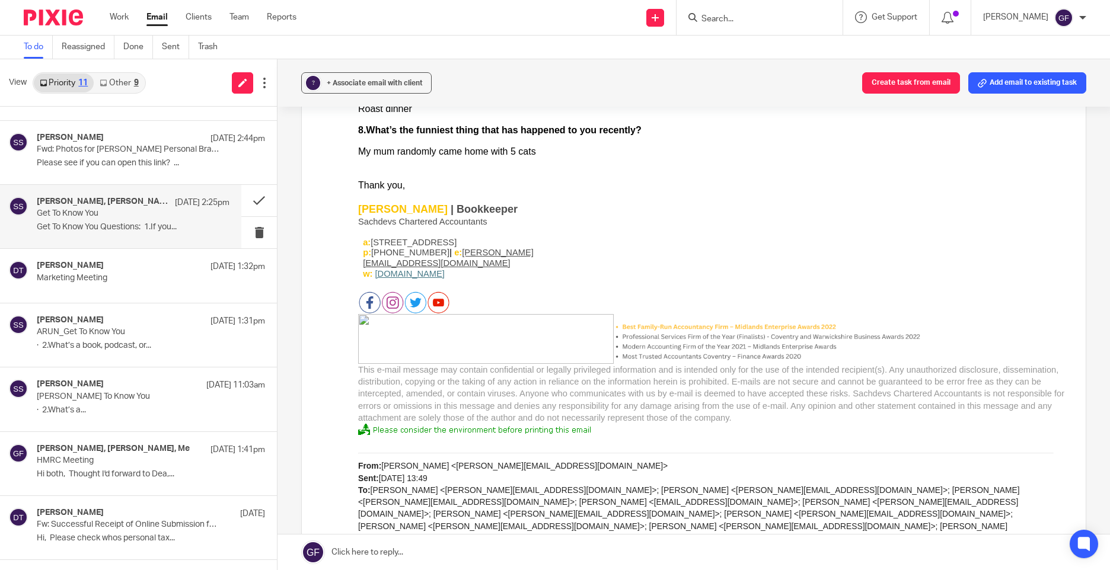
scroll to position [5869, 0]
